Goal: Find specific page/section: Find specific page/section

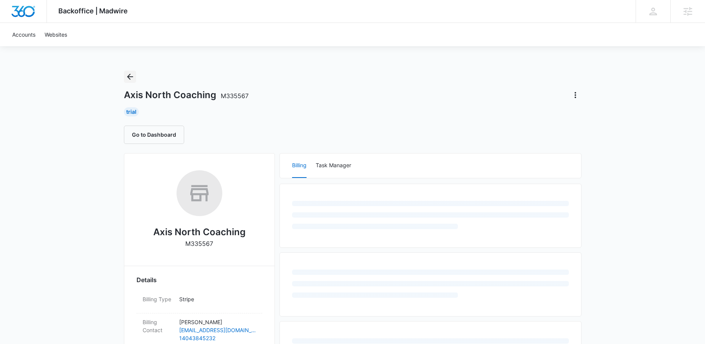
click at [135, 77] on button "Back" at bounding box center [130, 77] width 12 height 12
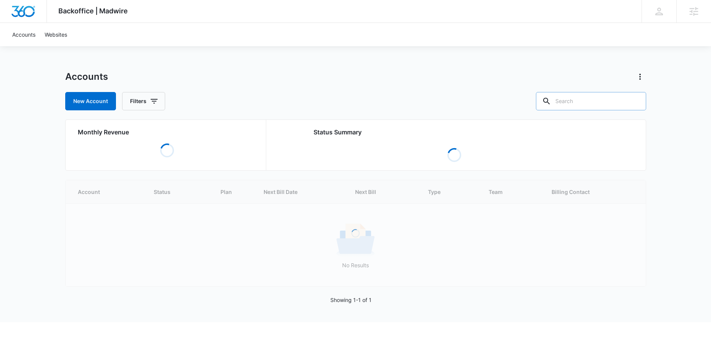
click at [593, 103] on input "text" at bounding box center [591, 101] width 110 height 18
type input "gorilla"
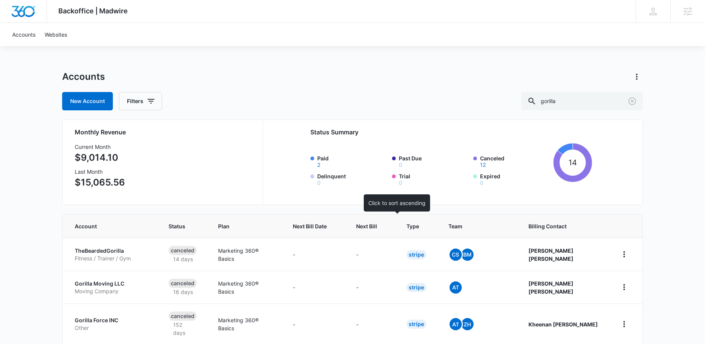
click at [377, 226] on span "Next Bill" at bounding box center [366, 226] width 21 height 8
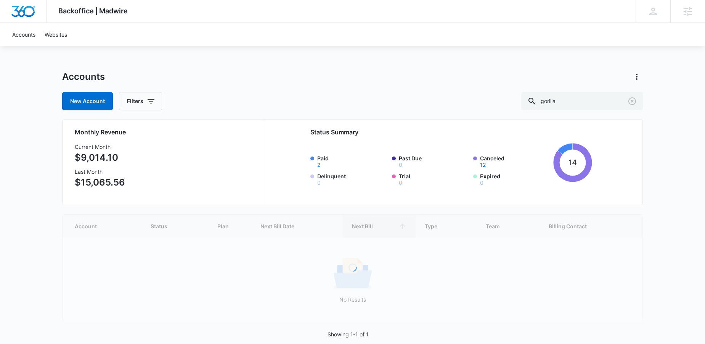
scroll to position [13, 0]
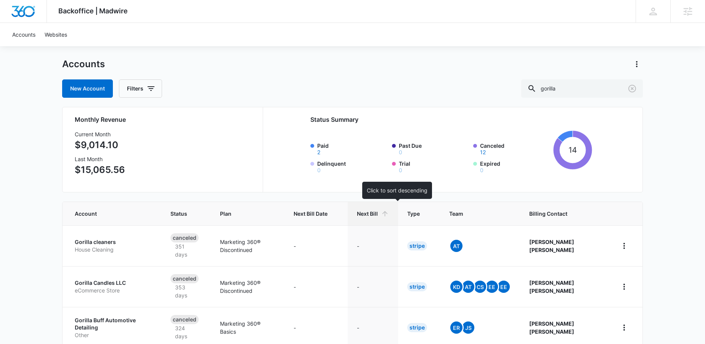
click at [378, 213] on span "Next Bill" at bounding box center [367, 213] width 21 height 8
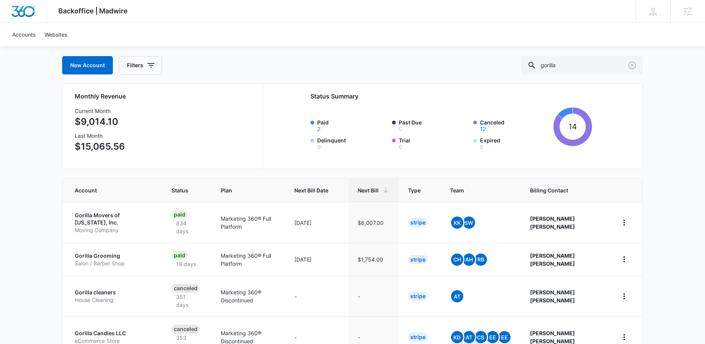
scroll to position [36, 0]
click at [150, 226] on p "Moving Company" at bounding box center [114, 230] width 79 height 8
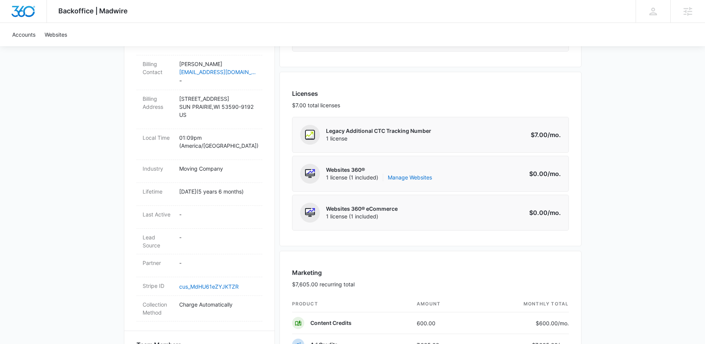
scroll to position [21, 0]
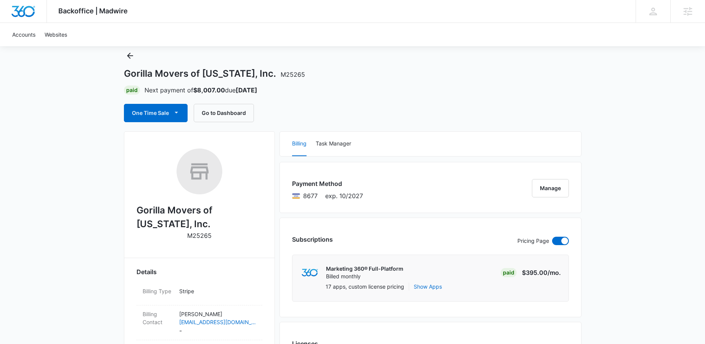
click at [203, 237] on p "M25265" at bounding box center [199, 235] width 24 height 9
copy p "M25265"
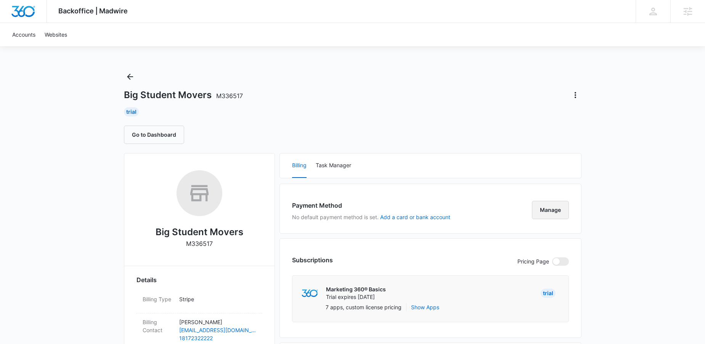
click at [561, 215] on button "Manage" at bounding box center [550, 210] width 37 height 18
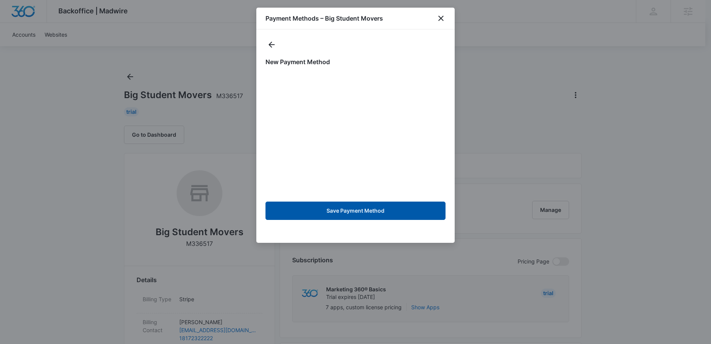
click at [373, 209] on button "Save Payment Method" at bounding box center [355, 210] width 180 height 18
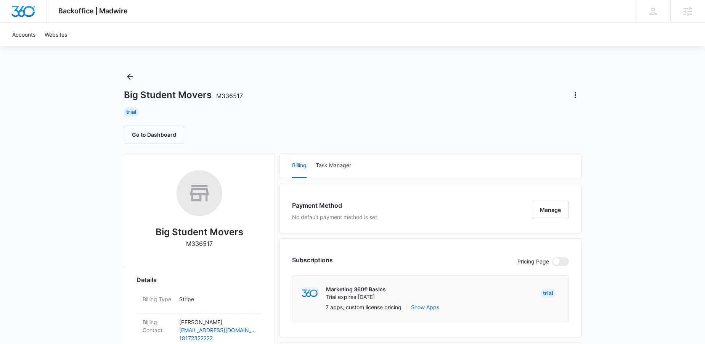
click at [169, 95] on h1 "Big Student Movers M336517" at bounding box center [183, 94] width 119 height 11
